Goal: Browse casually

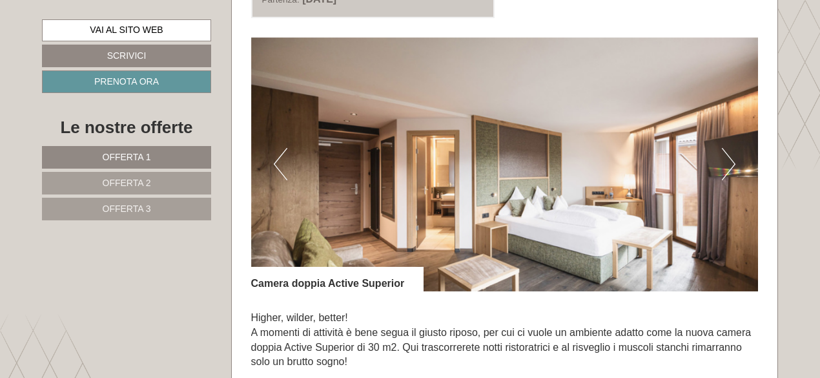
scroll to position [2646, 0]
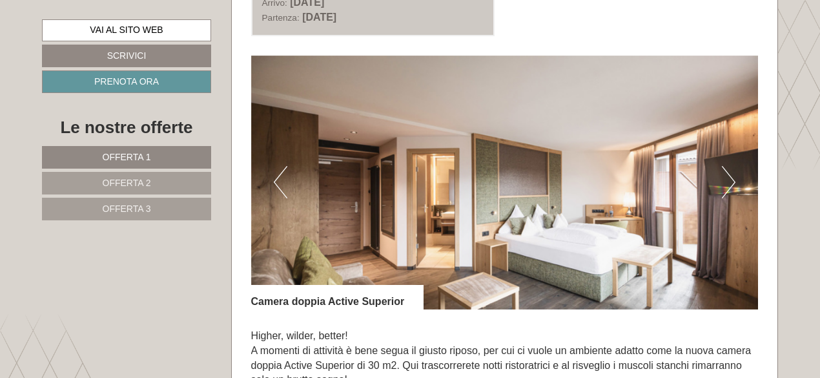
click at [732, 175] on button "Next" at bounding box center [728, 182] width 14 height 32
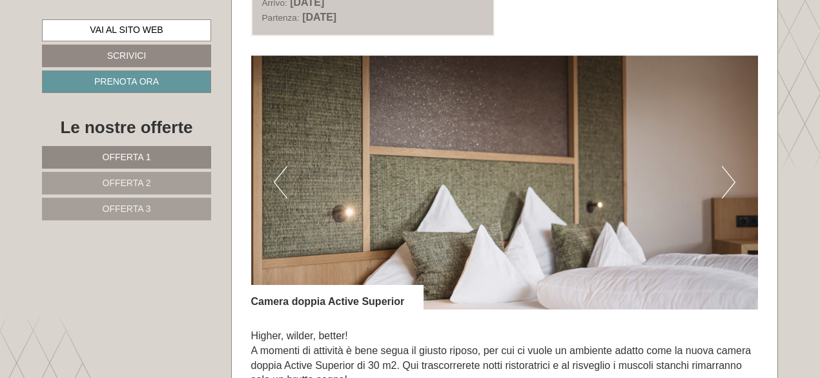
click at [732, 175] on button "Next" at bounding box center [728, 182] width 14 height 32
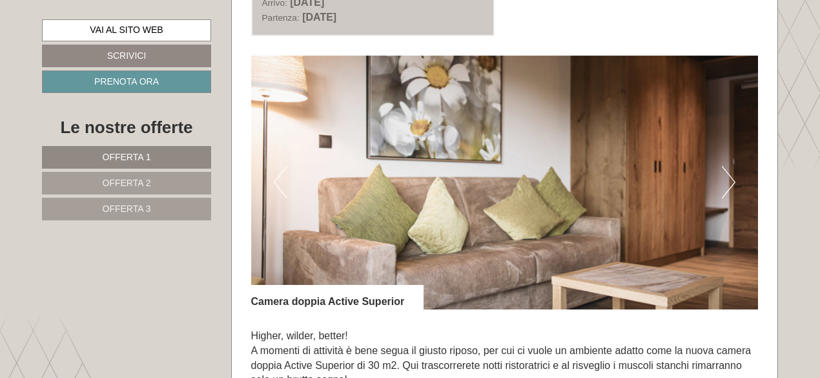
click at [732, 175] on button "Next" at bounding box center [728, 182] width 14 height 32
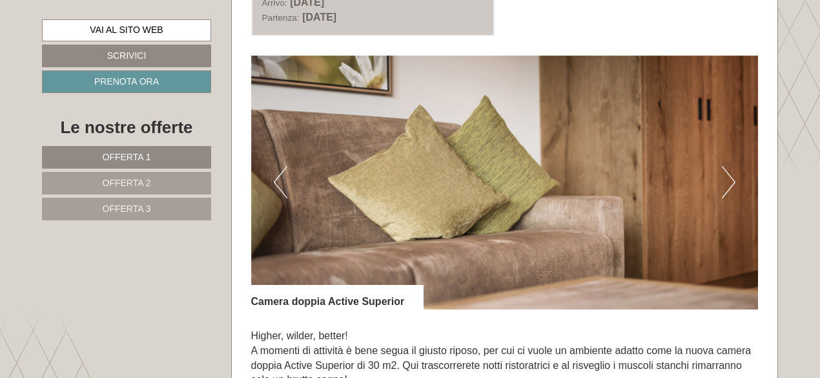
click at [732, 175] on button "Next" at bounding box center [728, 182] width 14 height 32
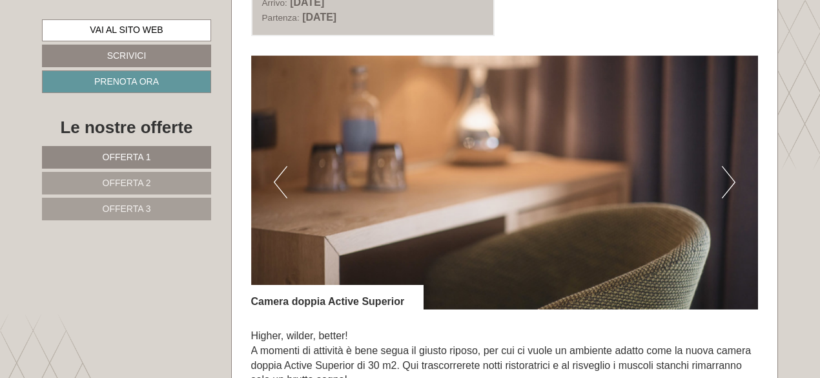
click at [732, 175] on button "Next" at bounding box center [728, 182] width 14 height 32
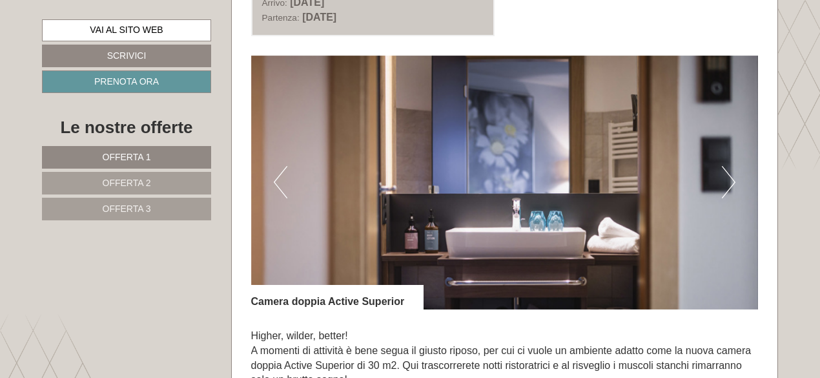
click at [732, 175] on button "Next" at bounding box center [728, 182] width 14 height 32
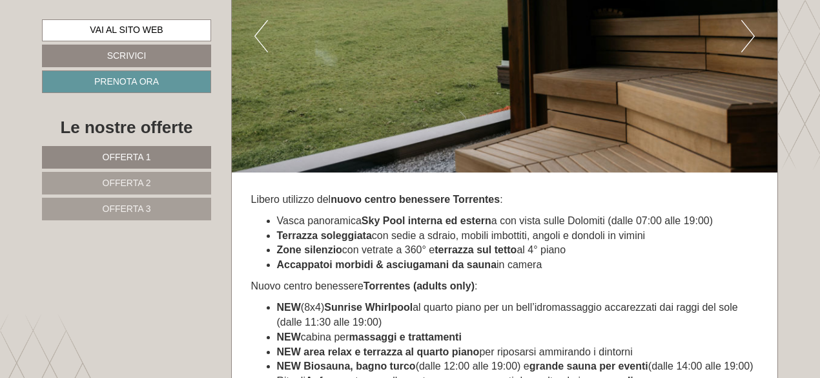
scroll to position [4424, 0]
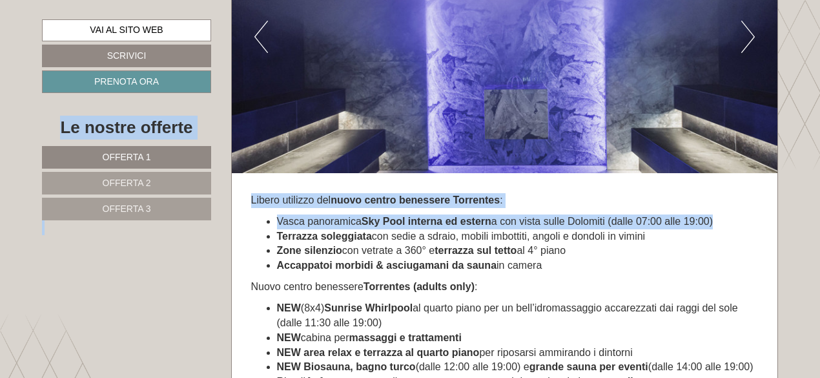
drag, startPoint x: 819, startPoint y: 205, endPoint x: 820, endPoint y: 219, distance: 14.3
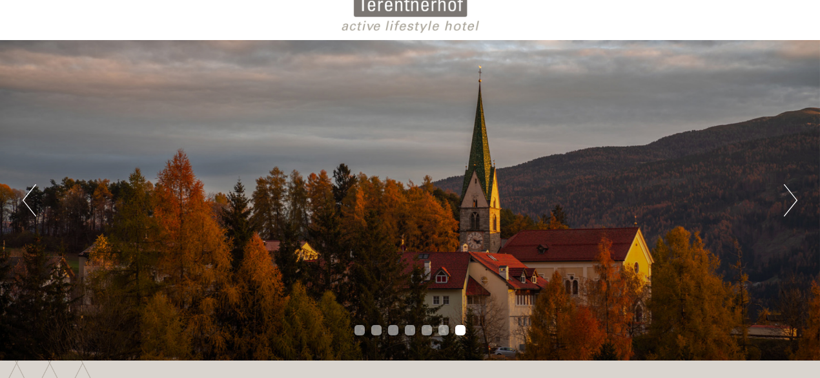
scroll to position [0, 0]
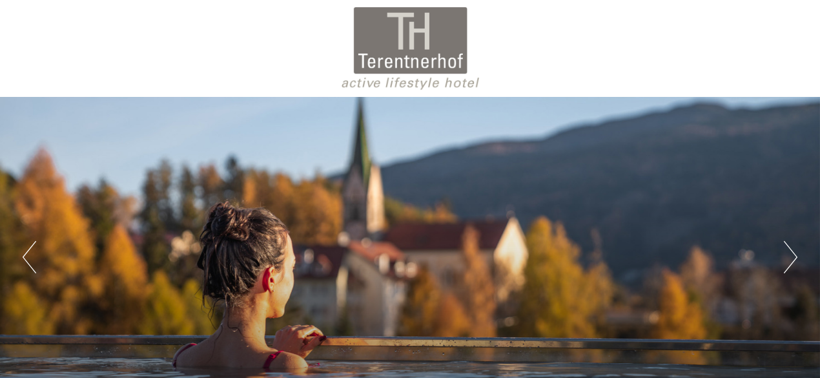
click at [422, 72] on div at bounding box center [409, 48] width 723 height 84
click at [423, 55] on div at bounding box center [409, 48] width 723 height 84
drag, startPoint x: 423, startPoint y: 55, endPoint x: 689, endPoint y: 196, distance: 300.8
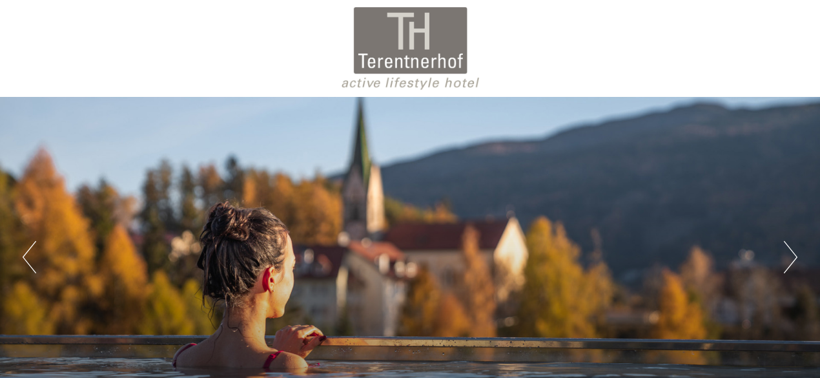
click at [689, 196] on div "Previous Next 1 2 3 4 5 6 7" at bounding box center [410, 208] width 820 height 417
click at [398, 34] on div at bounding box center [409, 48] width 723 height 84
